Goal: Task Accomplishment & Management: Manage account settings

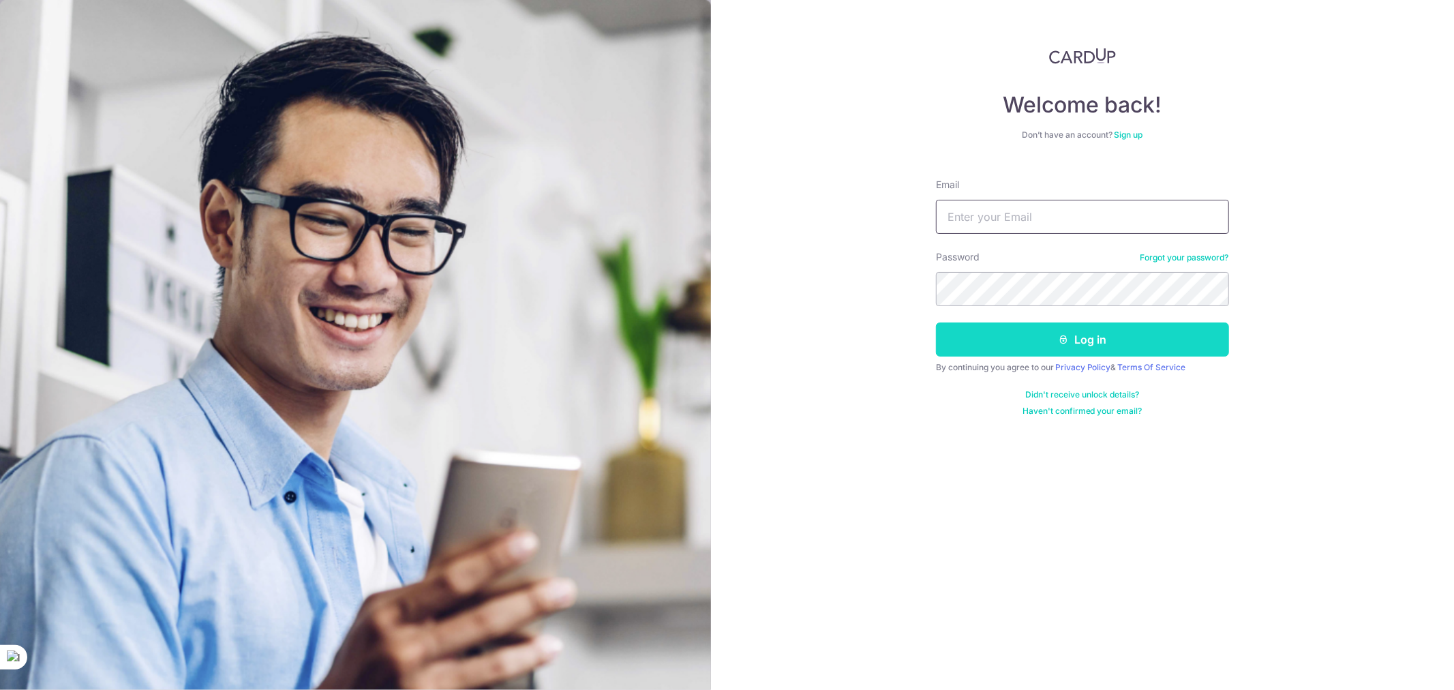
type input "ederxu.z@gmail.com"
click at [1080, 337] on button "Log in" at bounding box center [1082, 339] width 293 height 34
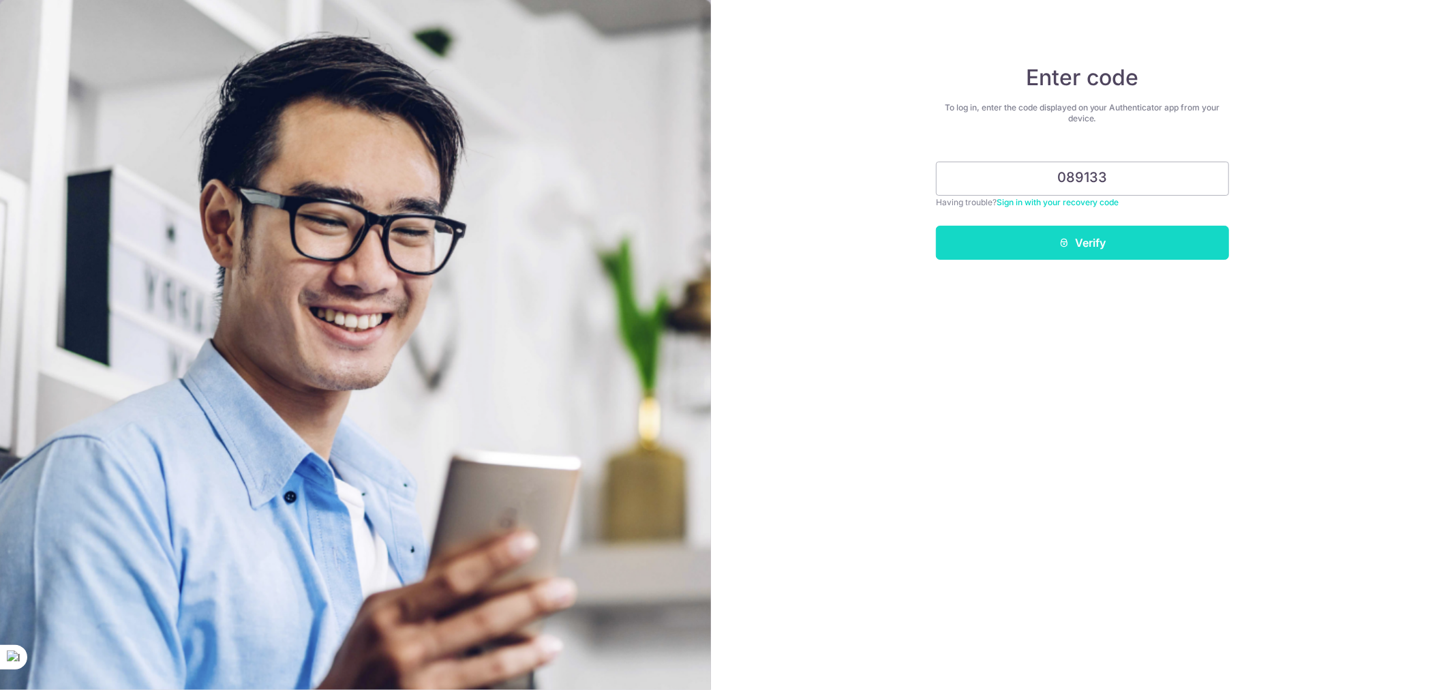
type input "089133"
click at [1092, 229] on button "Verify" at bounding box center [1082, 243] width 293 height 34
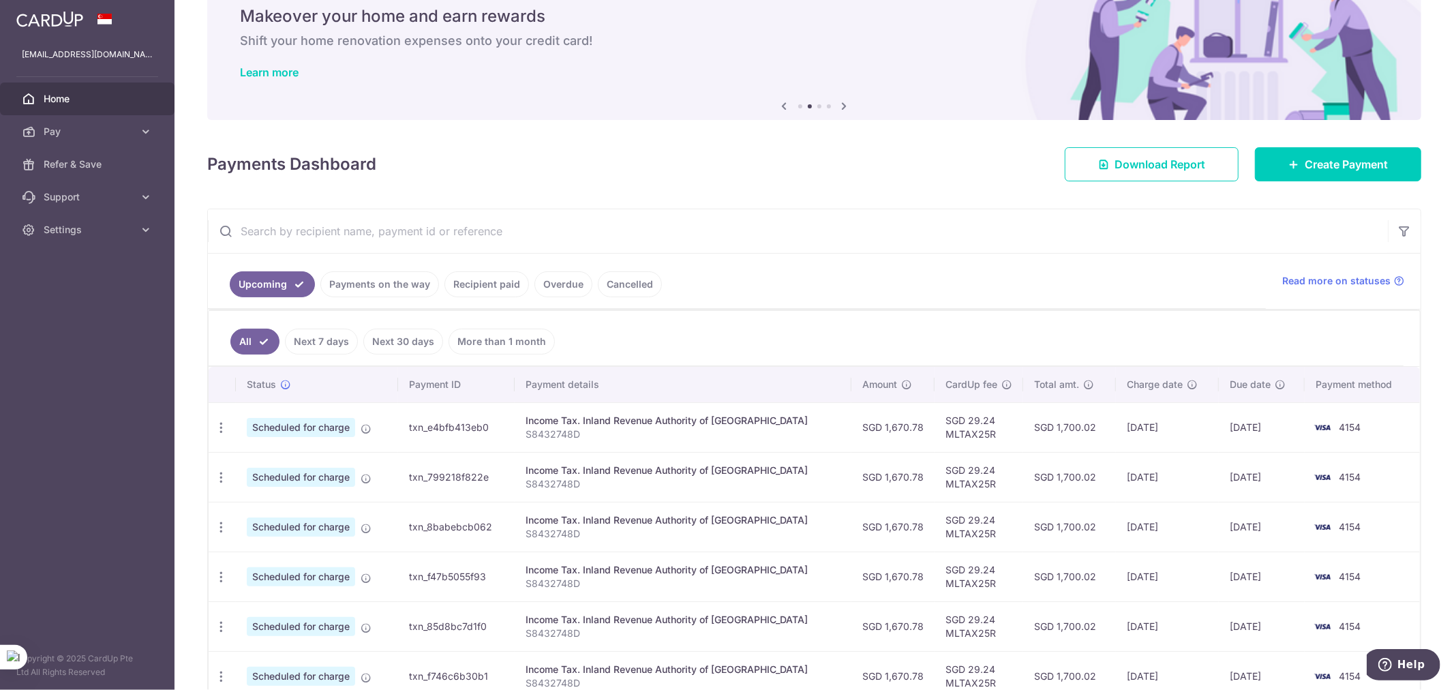
scroll to position [133, 0]
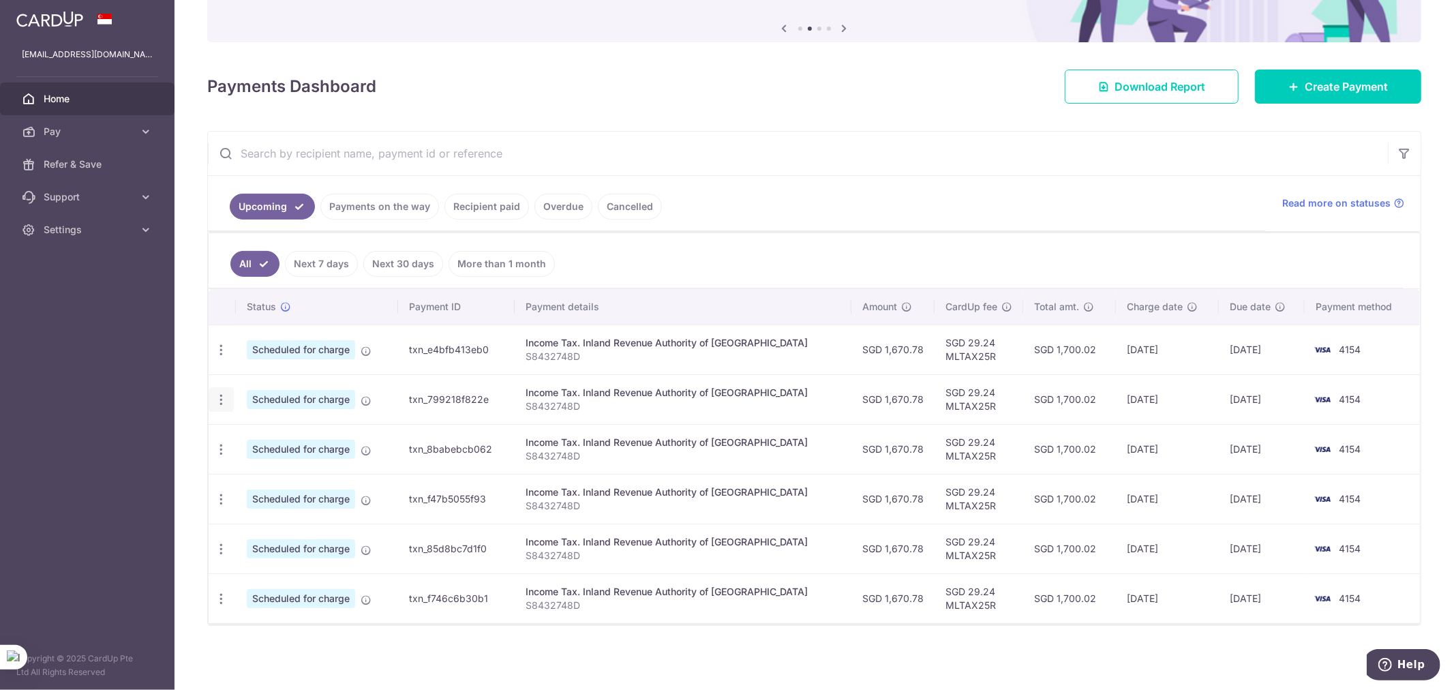
click at [222, 393] on icon "button" at bounding box center [221, 400] width 14 height 14
click at [267, 438] on span "Update payment" at bounding box center [293, 437] width 93 height 16
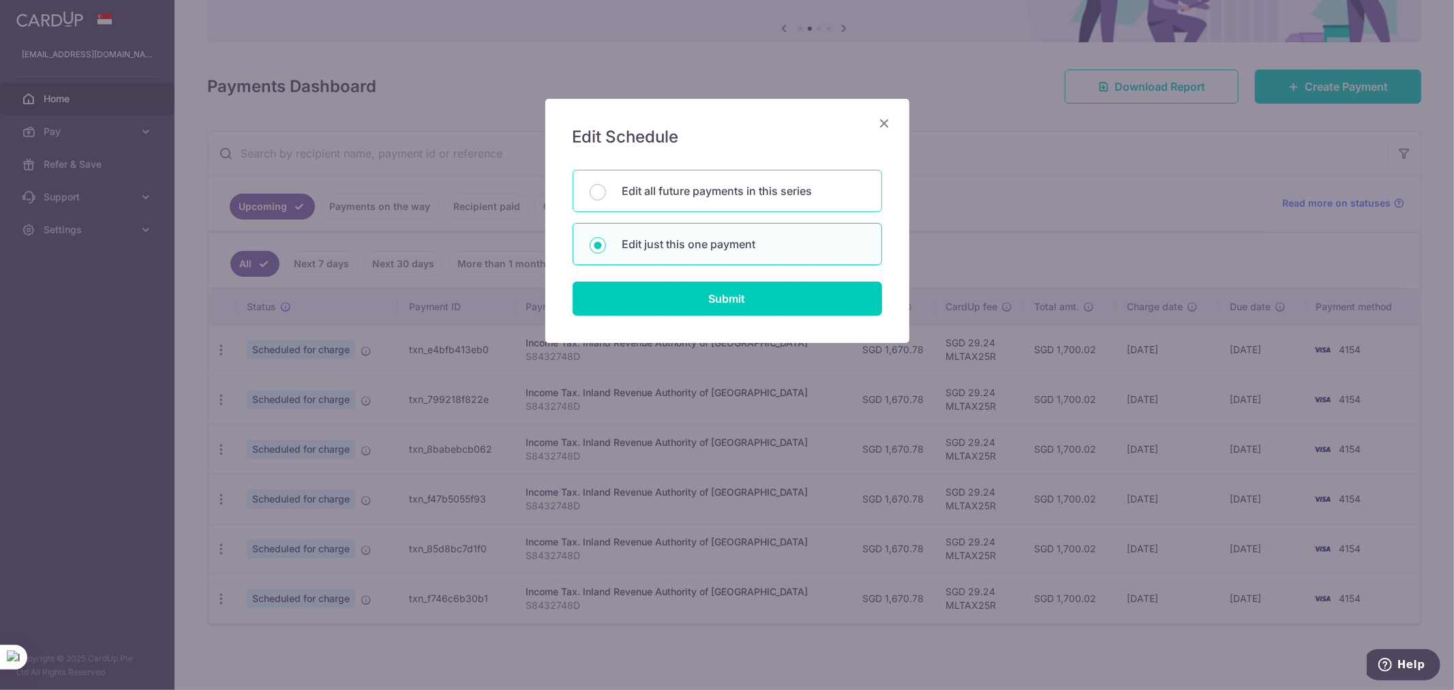
click at [666, 185] on p "Edit all future payments in this series" at bounding box center [743, 191] width 243 height 16
click at [606, 185] on input "Edit all future payments in this series" at bounding box center [598, 192] width 16 height 16
radio input "true"
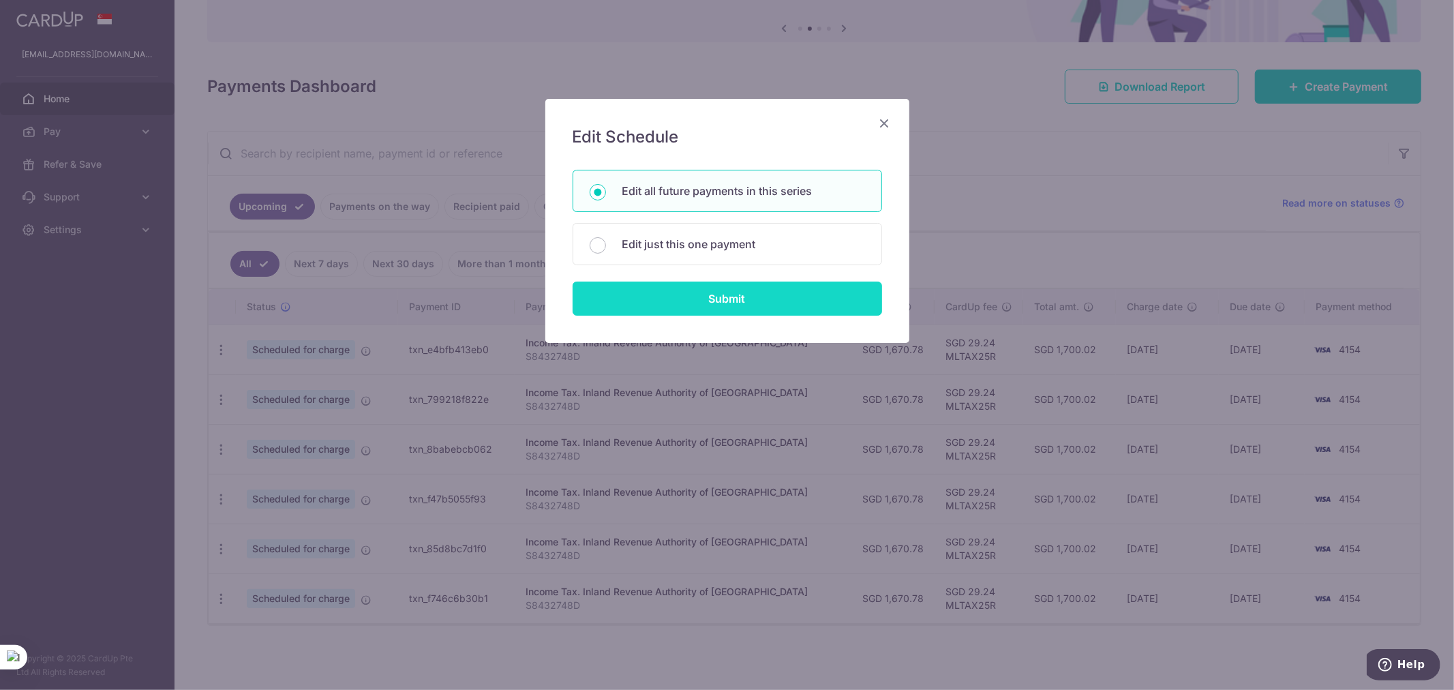
click at [697, 299] on input "Submit" at bounding box center [727, 299] width 309 height 34
radio input "true"
type input "1,670.78"
type input "S8432748D"
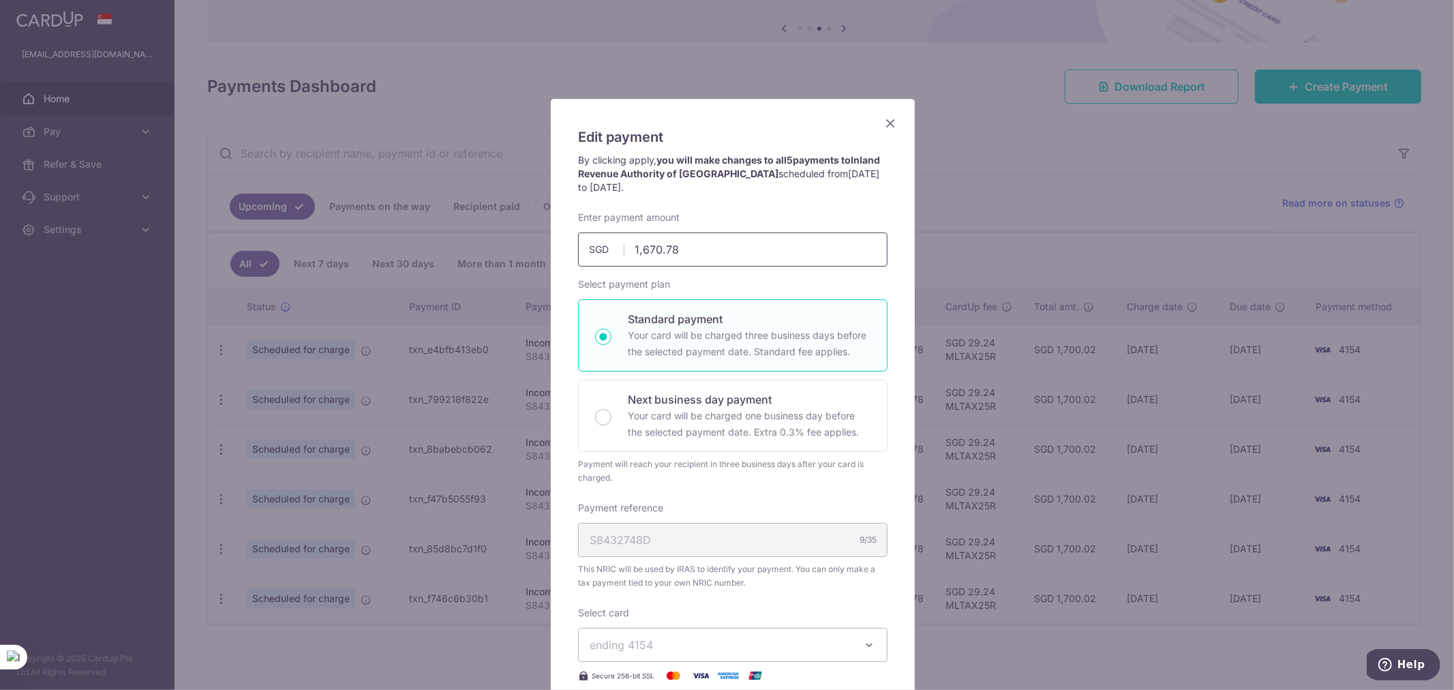
drag, startPoint x: 692, startPoint y: 254, endPoint x: 588, endPoint y: 247, distance: 103.8
click at [588, 247] on div "1,670.78 1670.78 SGD" at bounding box center [732, 249] width 309 height 34
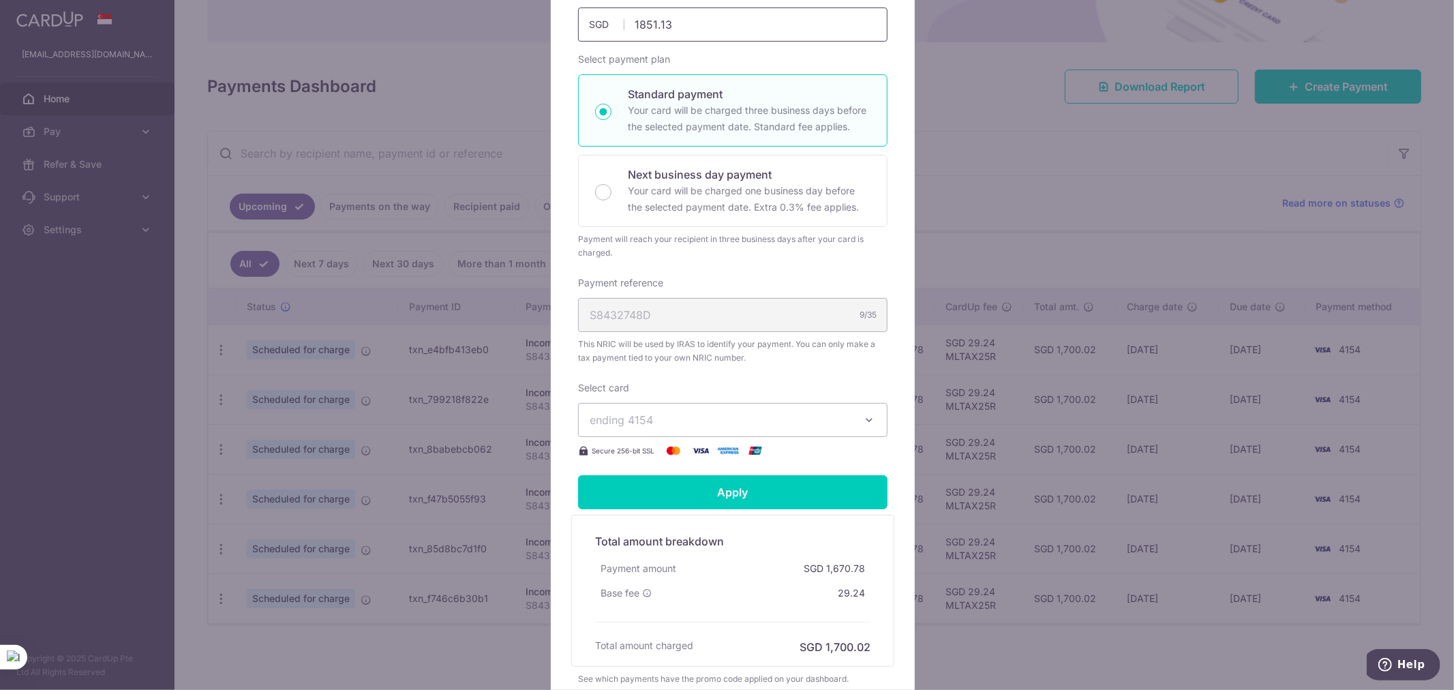
scroll to position [348, 0]
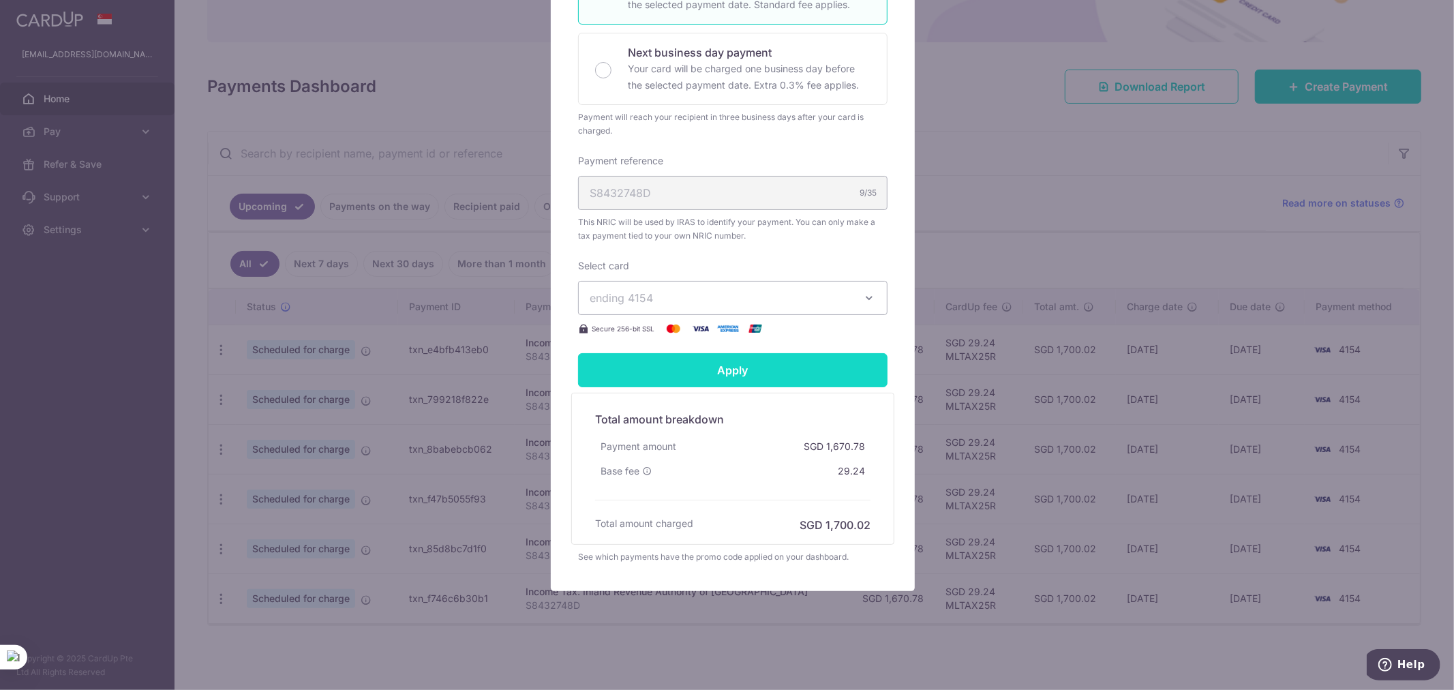
type input "1,851.13"
click at [738, 365] on form "By clicking apply, you will make changes to all 5 payments to Inland Revenue Au…" at bounding box center [732, 184] width 309 height 757
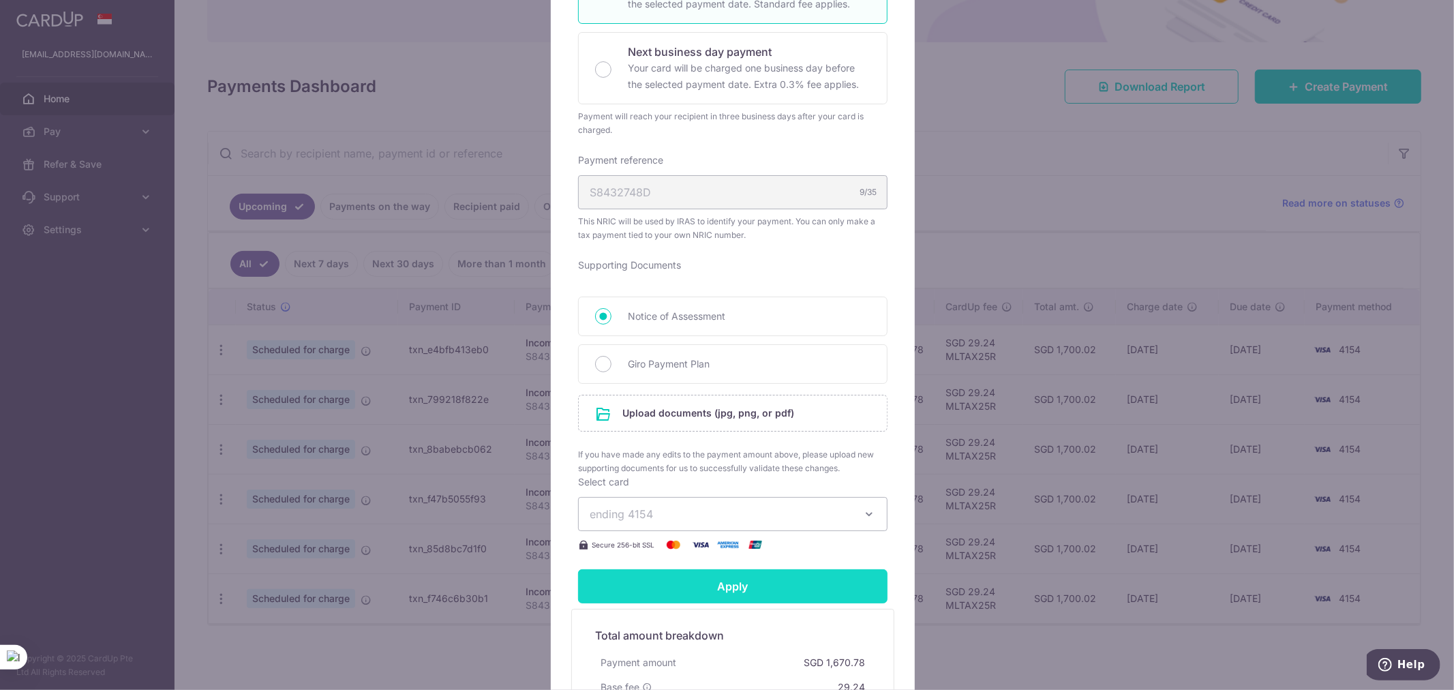
click at [746, 582] on input "Apply" at bounding box center [732, 586] width 309 height 34
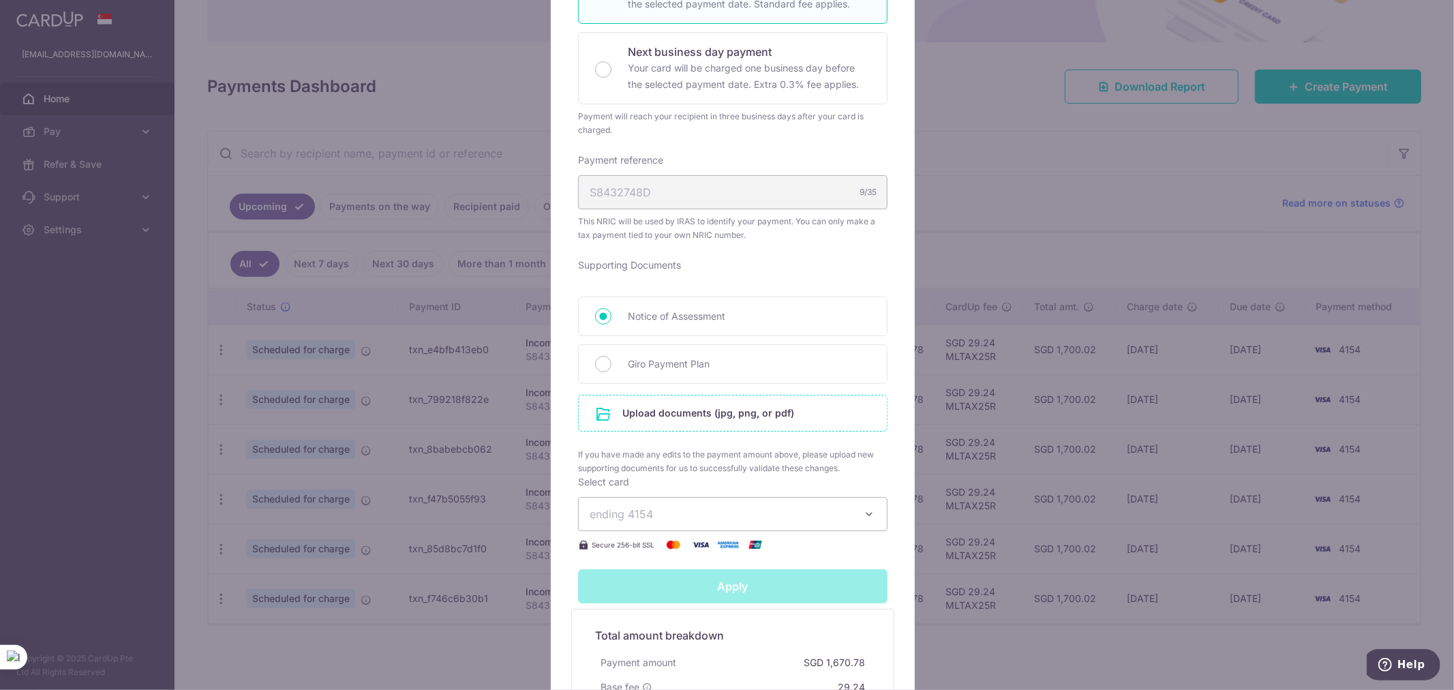
type input "Successfully Applied"
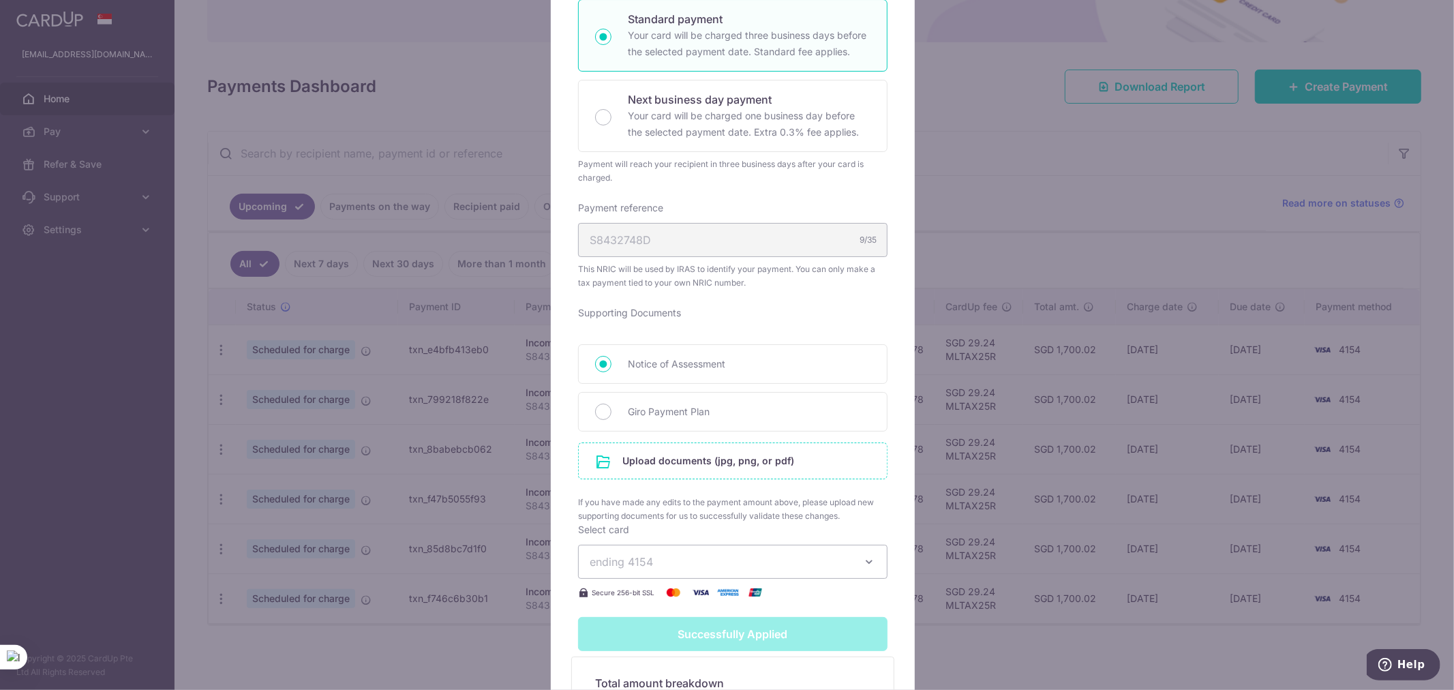
scroll to position [395, 0]
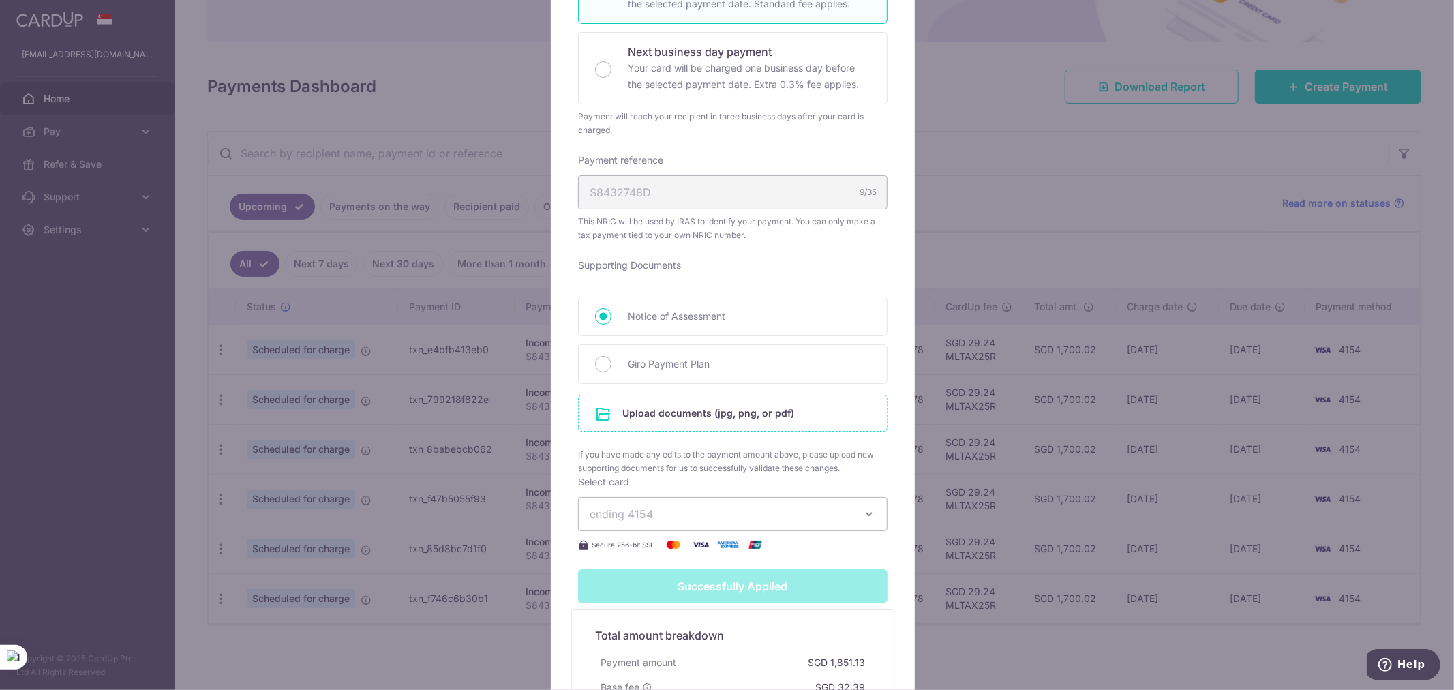
click at [699, 414] on input "file" at bounding box center [733, 412] width 308 height 35
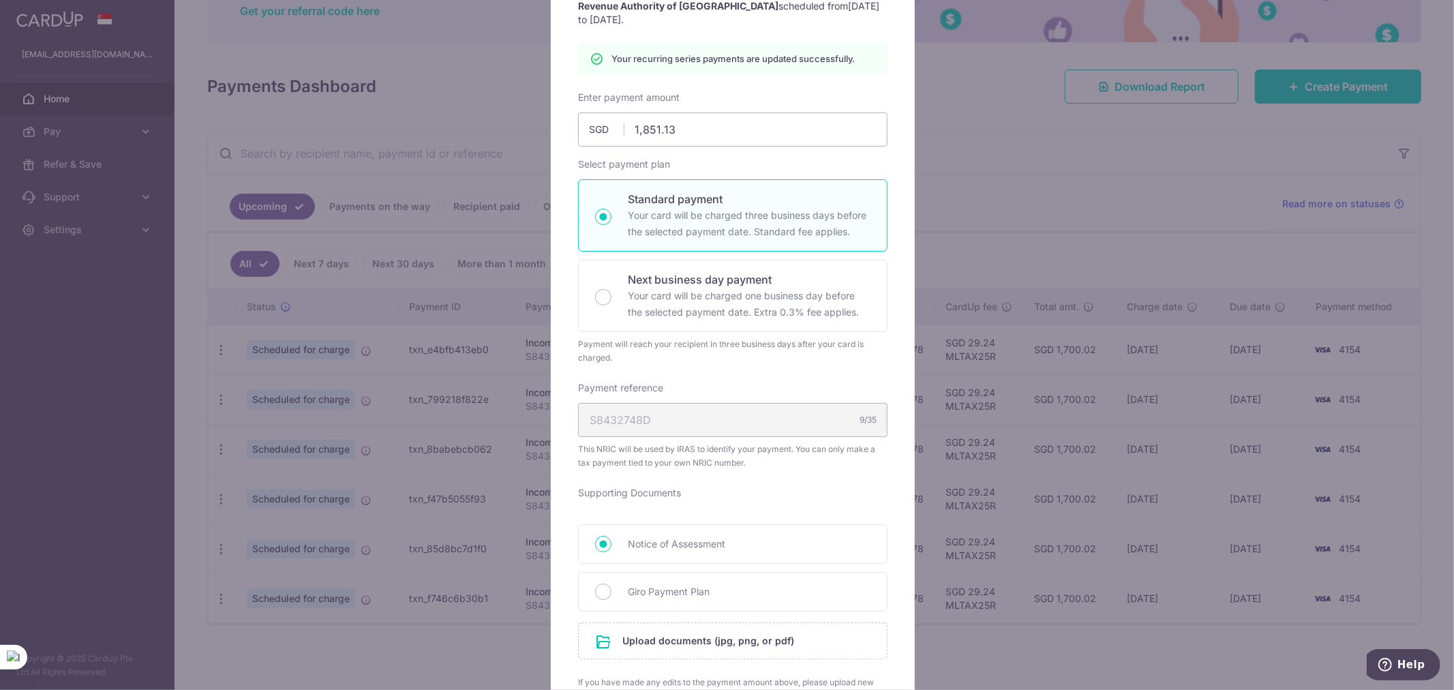
scroll to position [0, 0]
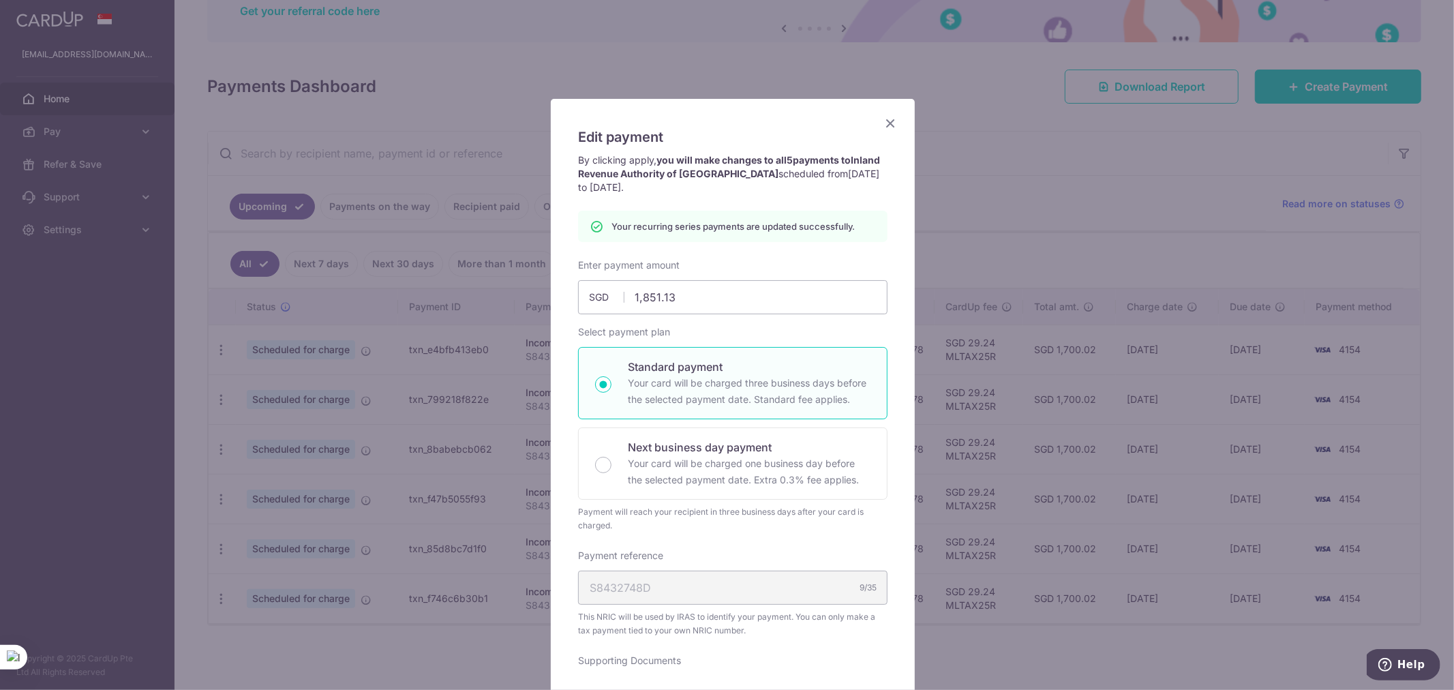
click at [886, 125] on icon "Close" at bounding box center [890, 123] width 16 height 17
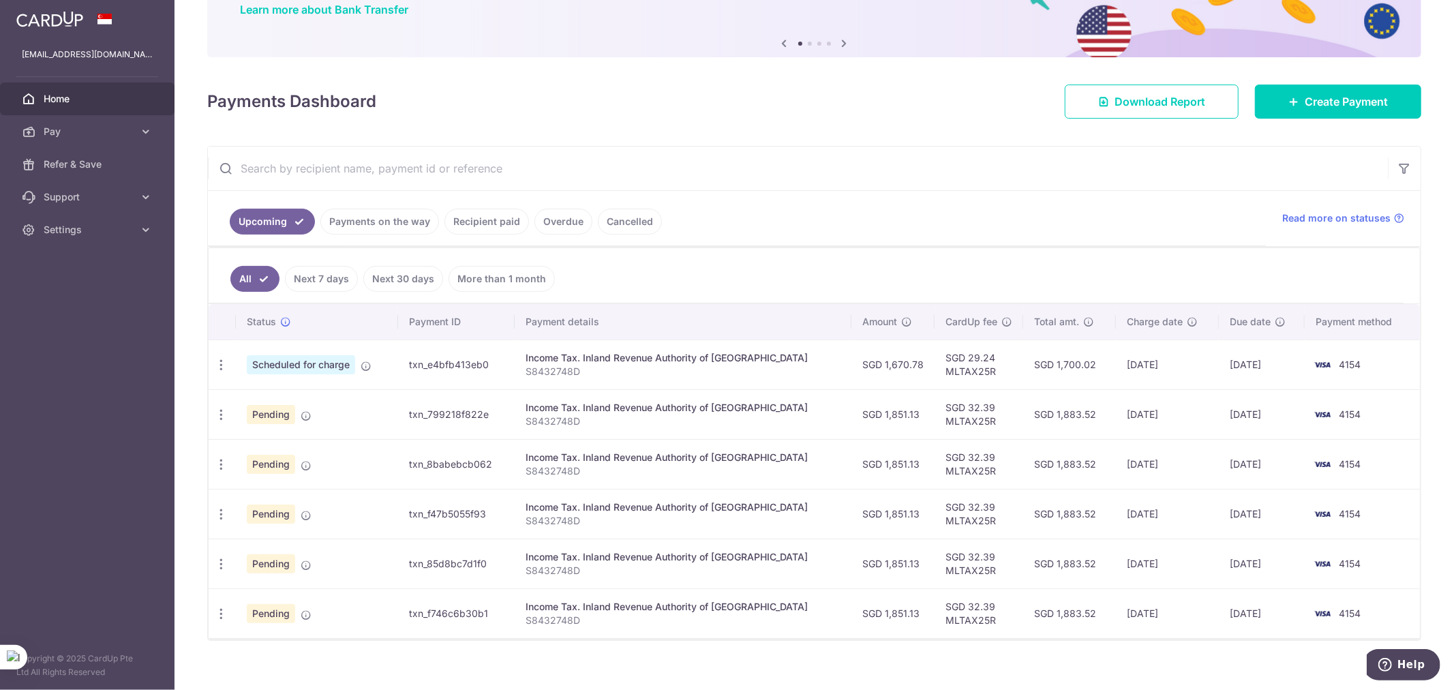
click at [1074, 407] on td "SGD 1,883.52" at bounding box center [1069, 414] width 93 height 50
click at [130, 232] on span "Settings" at bounding box center [89, 230] width 90 height 14
click at [53, 284] on link "Logout" at bounding box center [87, 295] width 175 height 33
